Goal: Task Accomplishment & Management: Complete application form

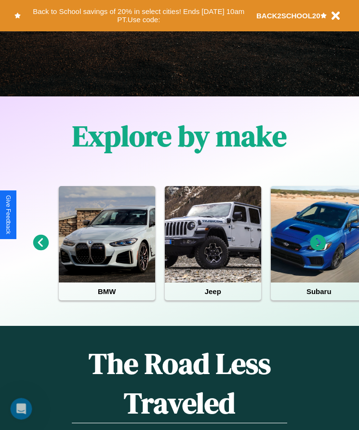
scroll to position [161, 0]
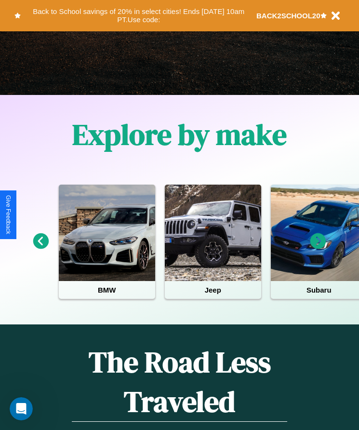
click at [41, 248] on icon at bounding box center [41, 241] width 16 height 16
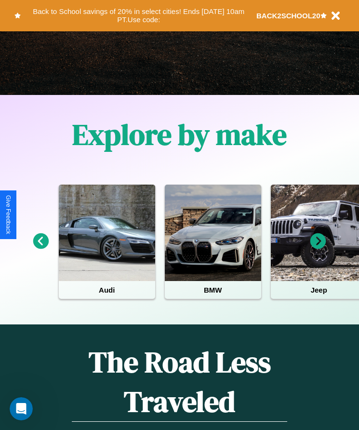
click at [318, 248] on icon at bounding box center [319, 241] width 16 height 16
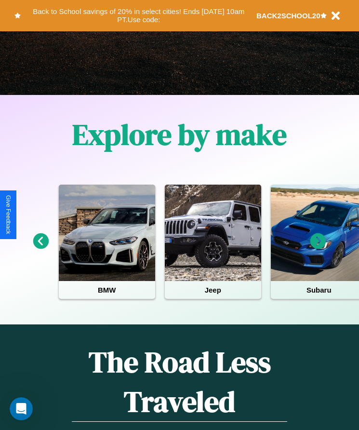
click at [318, 248] on icon at bounding box center [319, 241] width 16 height 16
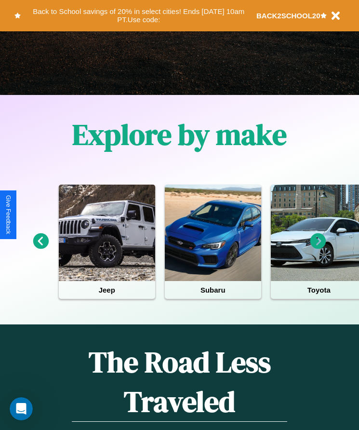
click at [318, 248] on icon at bounding box center [319, 241] width 16 height 16
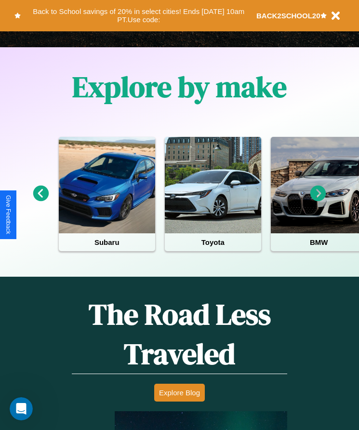
scroll to position [895, 0]
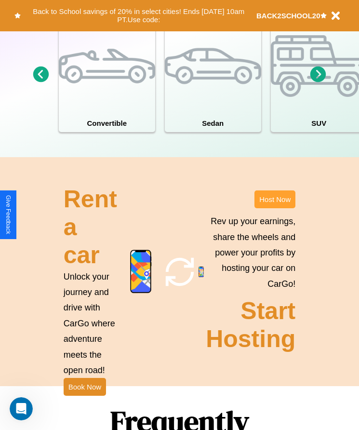
click at [275, 208] on button "Host Now" at bounding box center [275, 200] width 41 height 18
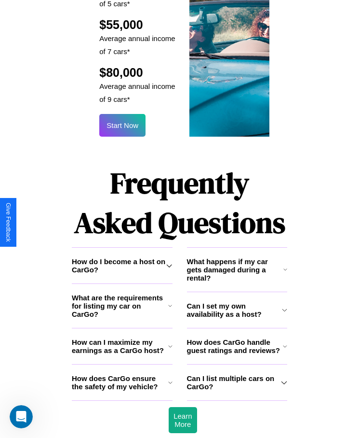
scroll to position [1273, 0]
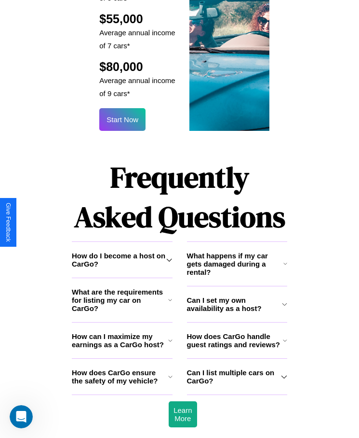
click at [285, 336] on icon at bounding box center [285, 340] width 4 height 8
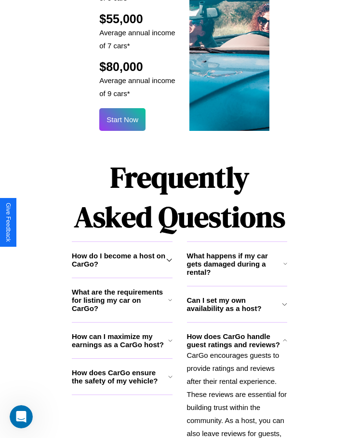
click at [237, 251] on h3 "What happens if my car gets damaged during a rental?" at bounding box center [235, 263] width 96 height 25
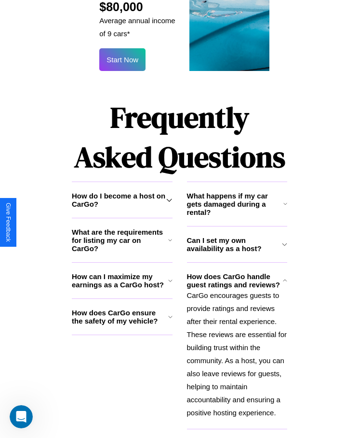
click at [170, 313] on icon at bounding box center [170, 317] width 4 height 8
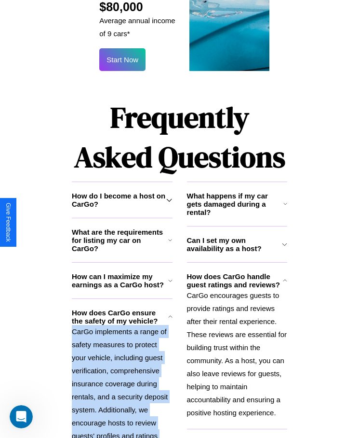
click at [122, 361] on p "CarGo implements a range of safety measures to protect your vehicle, including …" at bounding box center [122, 396] width 101 height 143
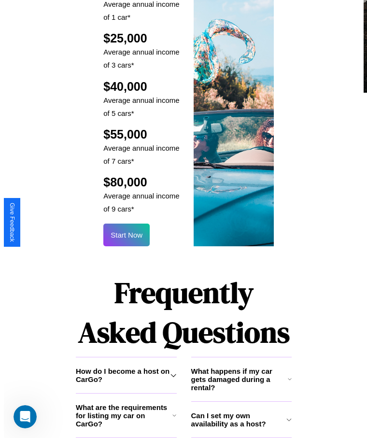
scroll to position [1160, 0]
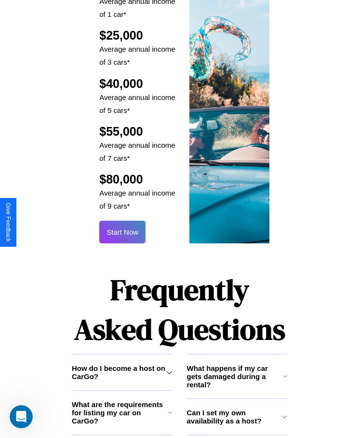
click at [123, 220] on button "Start Now" at bounding box center [122, 231] width 46 height 23
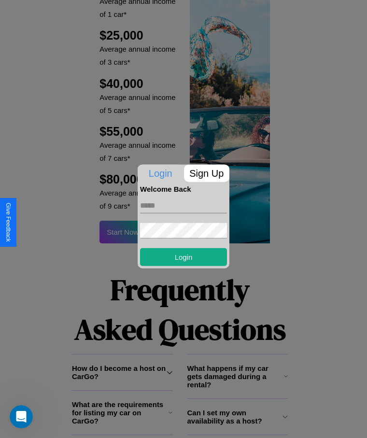
click at [206, 173] on p "Sign Up" at bounding box center [207, 172] width 46 height 17
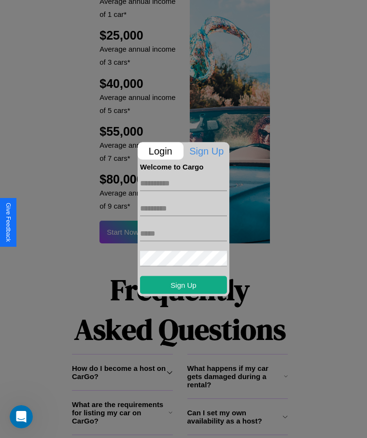
click at [183, 183] on input "text" at bounding box center [183, 182] width 87 height 15
type input "******"
click at [183, 208] on input "text" at bounding box center [183, 207] width 87 height 15
type input "*****"
click at [183, 233] on input "text" at bounding box center [183, 232] width 87 height 15
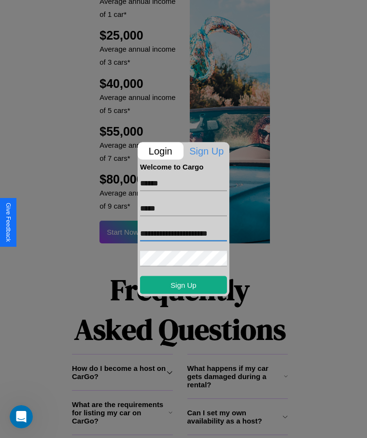
scroll to position [0, 6]
type input "**********"
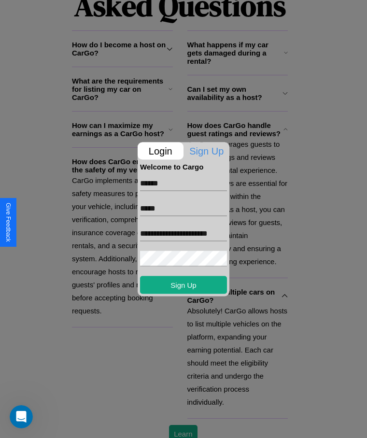
click at [183, 424] on div at bounding box center [183, 219] width 367 height 438
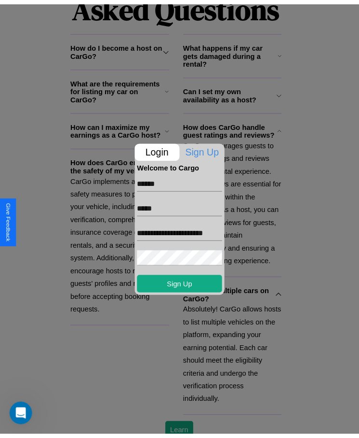
scroll to position [1160, 0]
